Goal: Check status: Check status

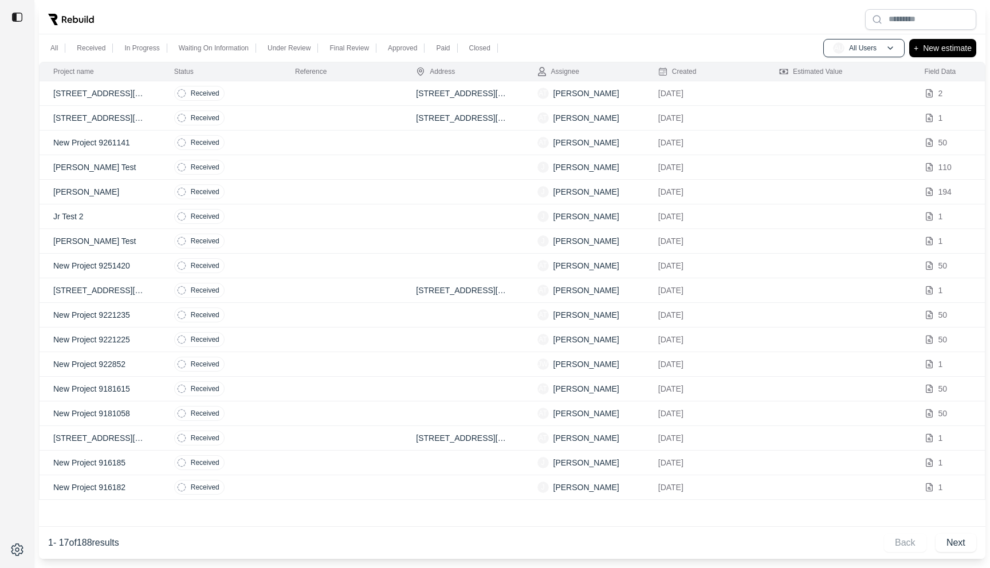
click at [354, 103] on td at bounding box center [341, 93] width 121 height 25
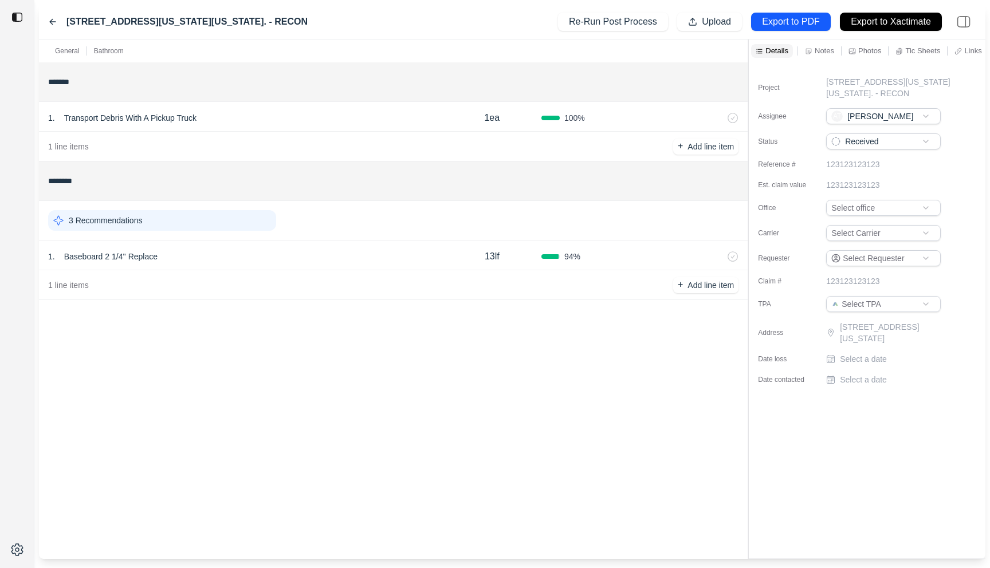
click at [359, 261] on div "1 . Baseboard 2 1/4'' Replace" at bounding box center [245, 257] width 395 height 16
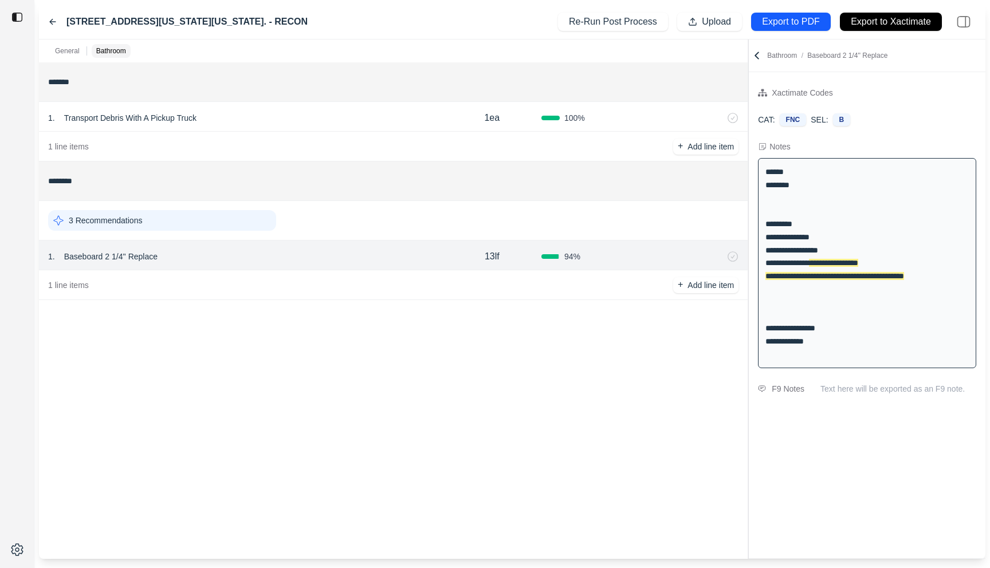
click at [52, 25] on icon at bounding box center [53, 21] width 6 height 5
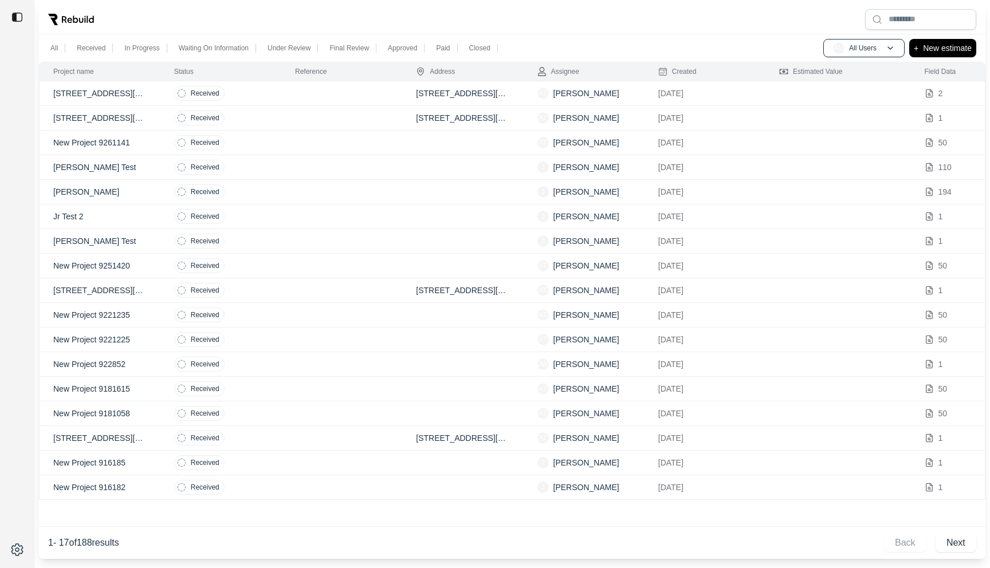
click at [254, 120] on td "Received" at bounding box center [220, 118] width 121 height 25
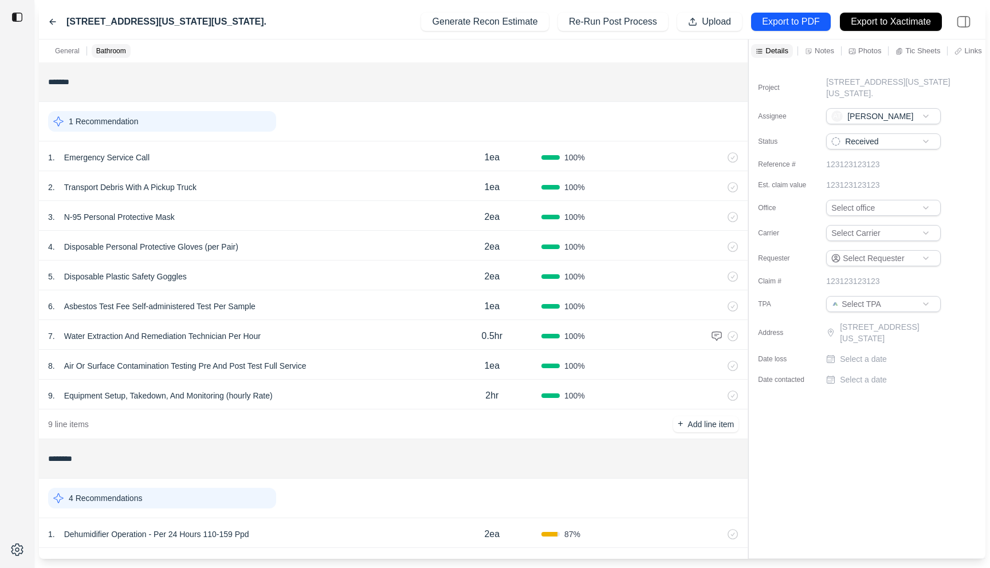
scroll to position [97, 0]
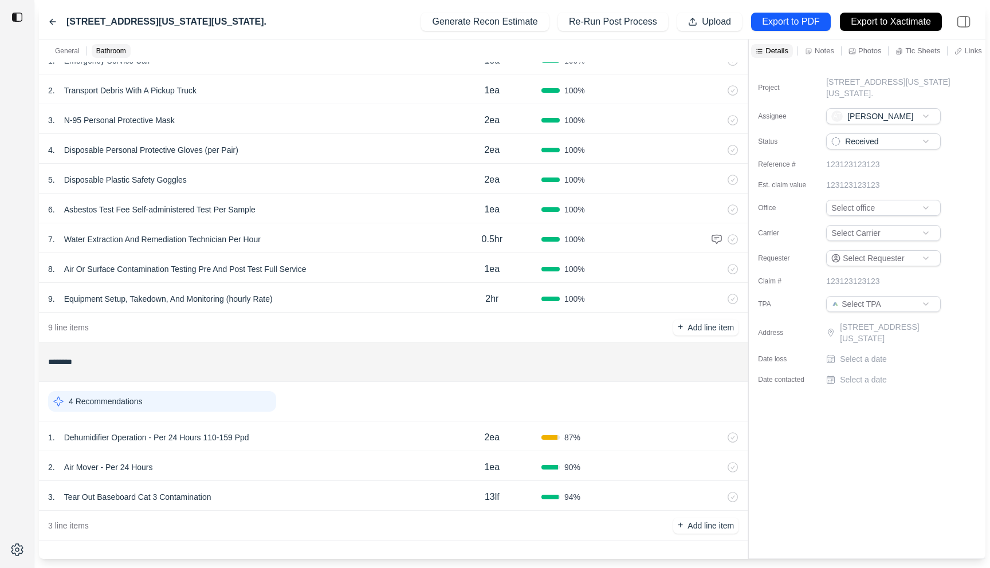
click at [51, 21] on icon at bounding box center [52, 21] width 9 height 9
